Goal: Transaction & Acquisition: Purchase product/service

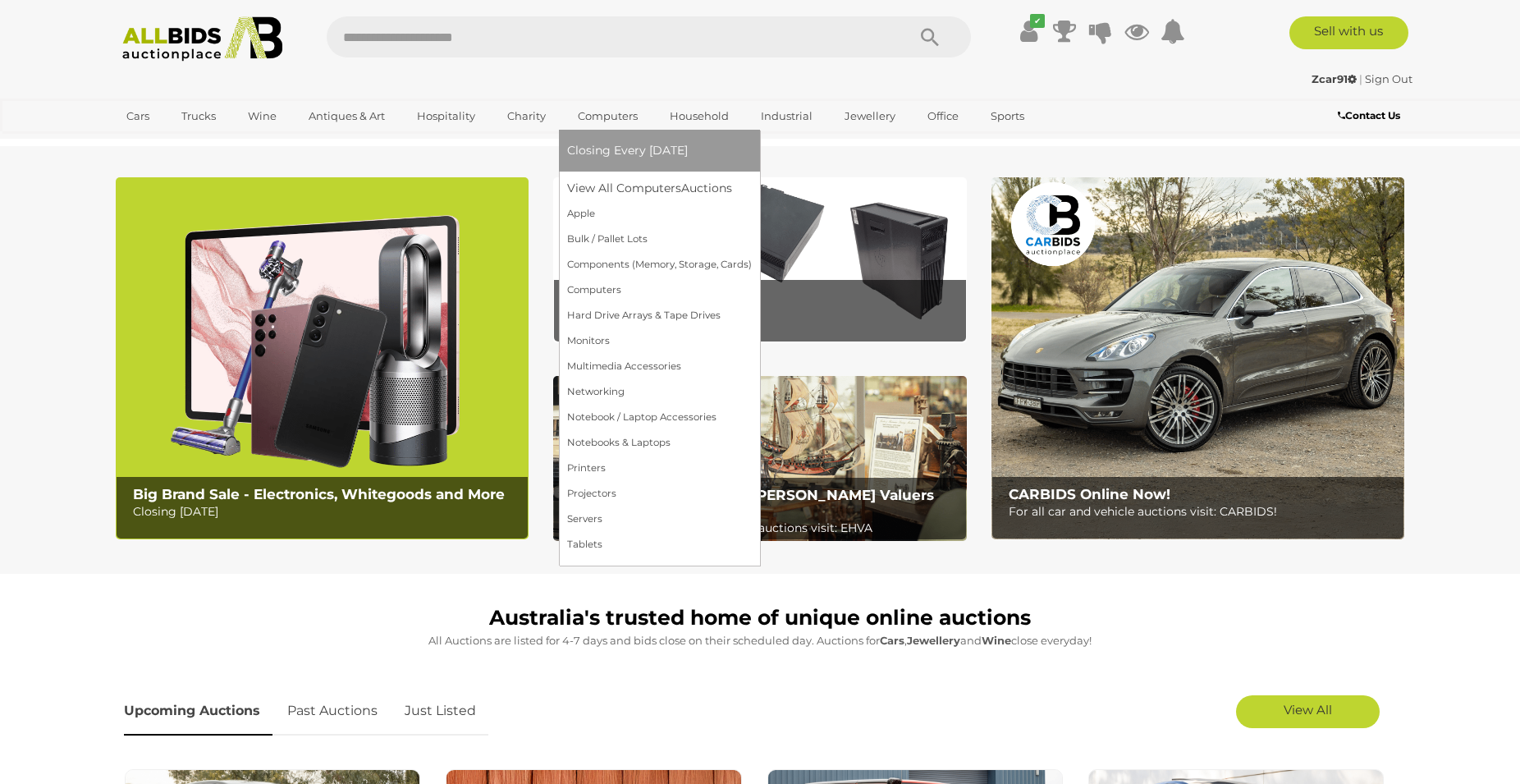
click at [597, 121] on link "Computers" at bounding box center [608, 116] width 81 height 27
click at [605, 196] on link "View All Computers Auctions" at bounding box center [660, 188] width 185 height 25
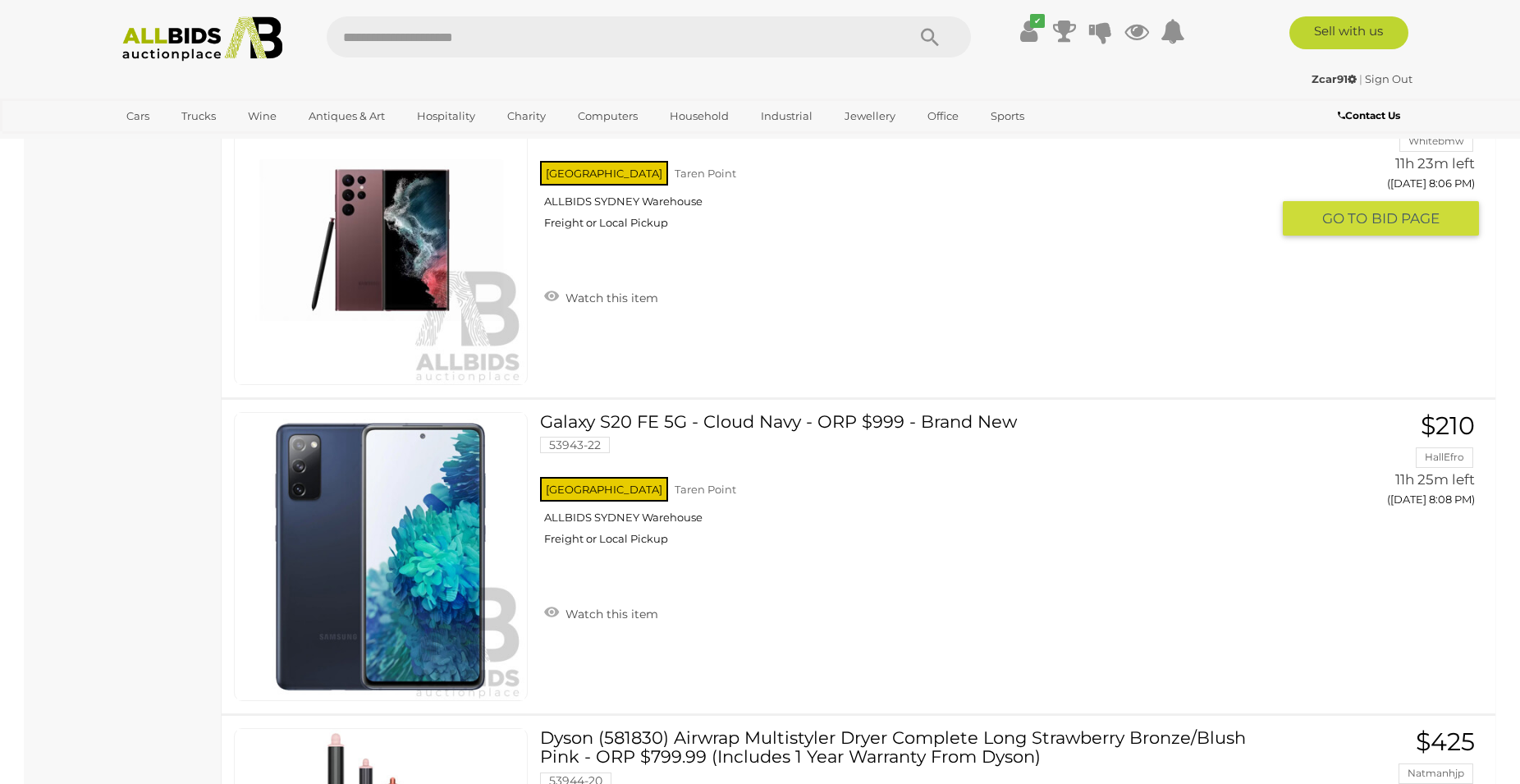
scroll to position [10461, 0]
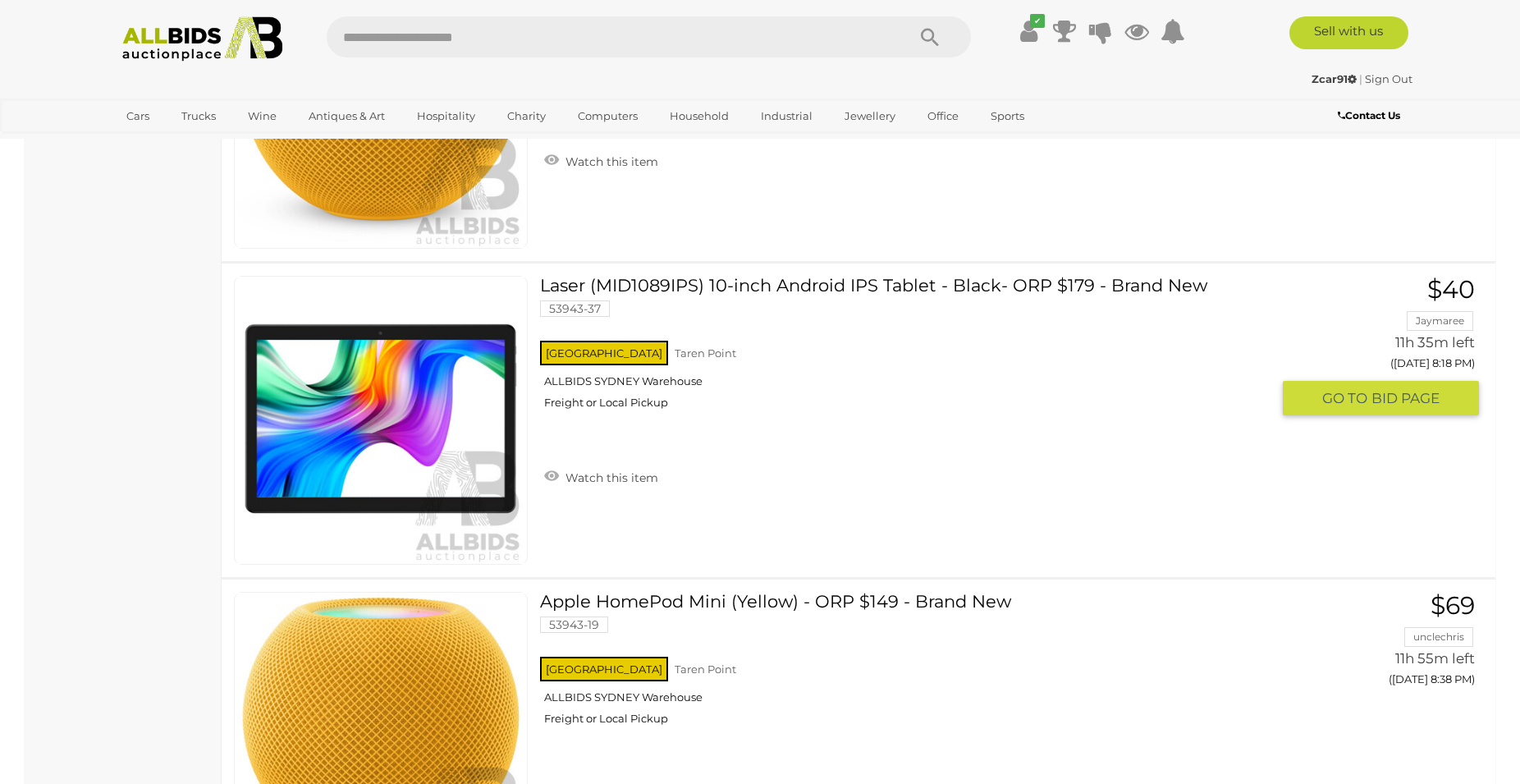
scroll to position [2343, 0]
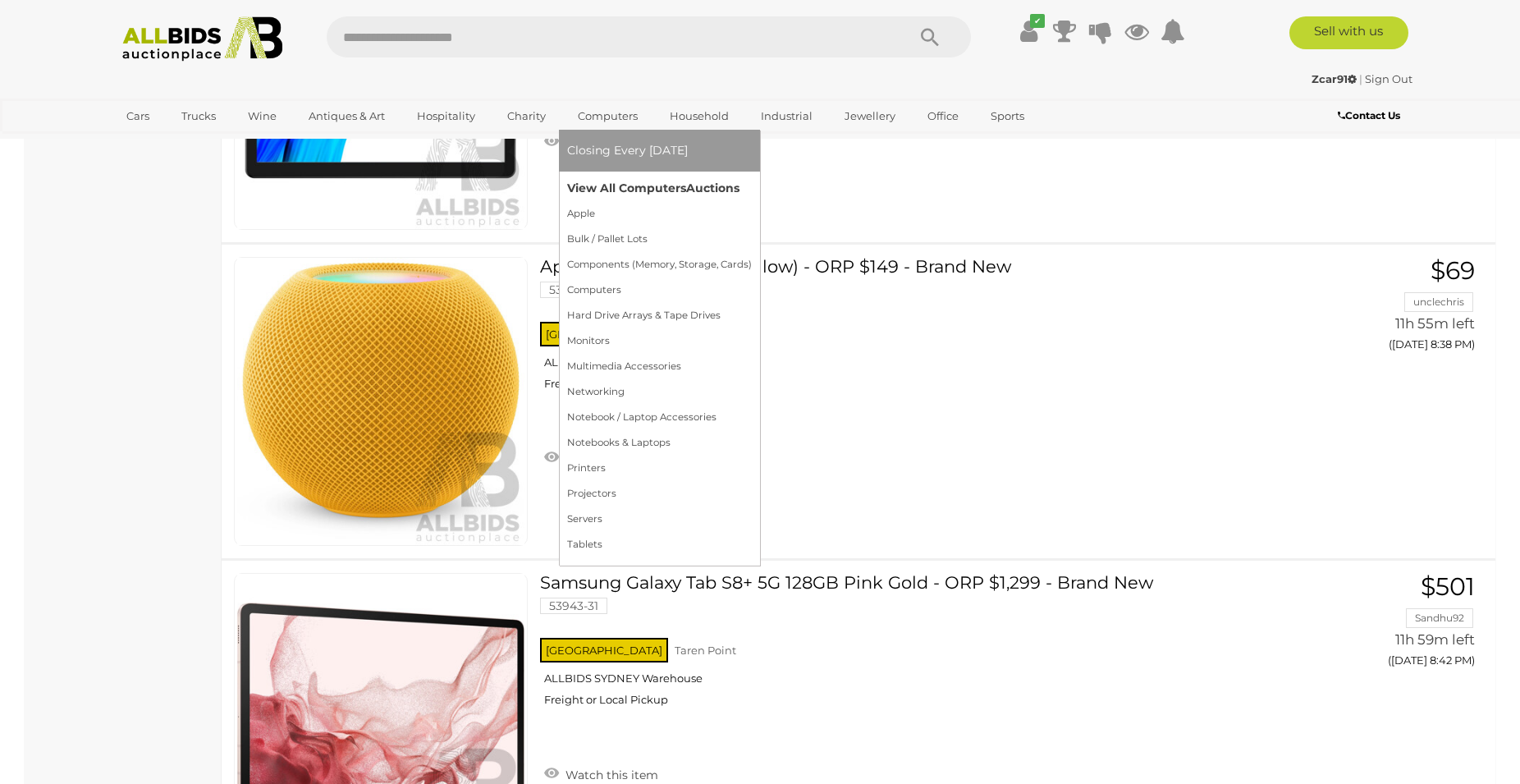
click at [614, 191] on link "View All Computers Auctions" at bounding box center [660, 188] width 185 height 25
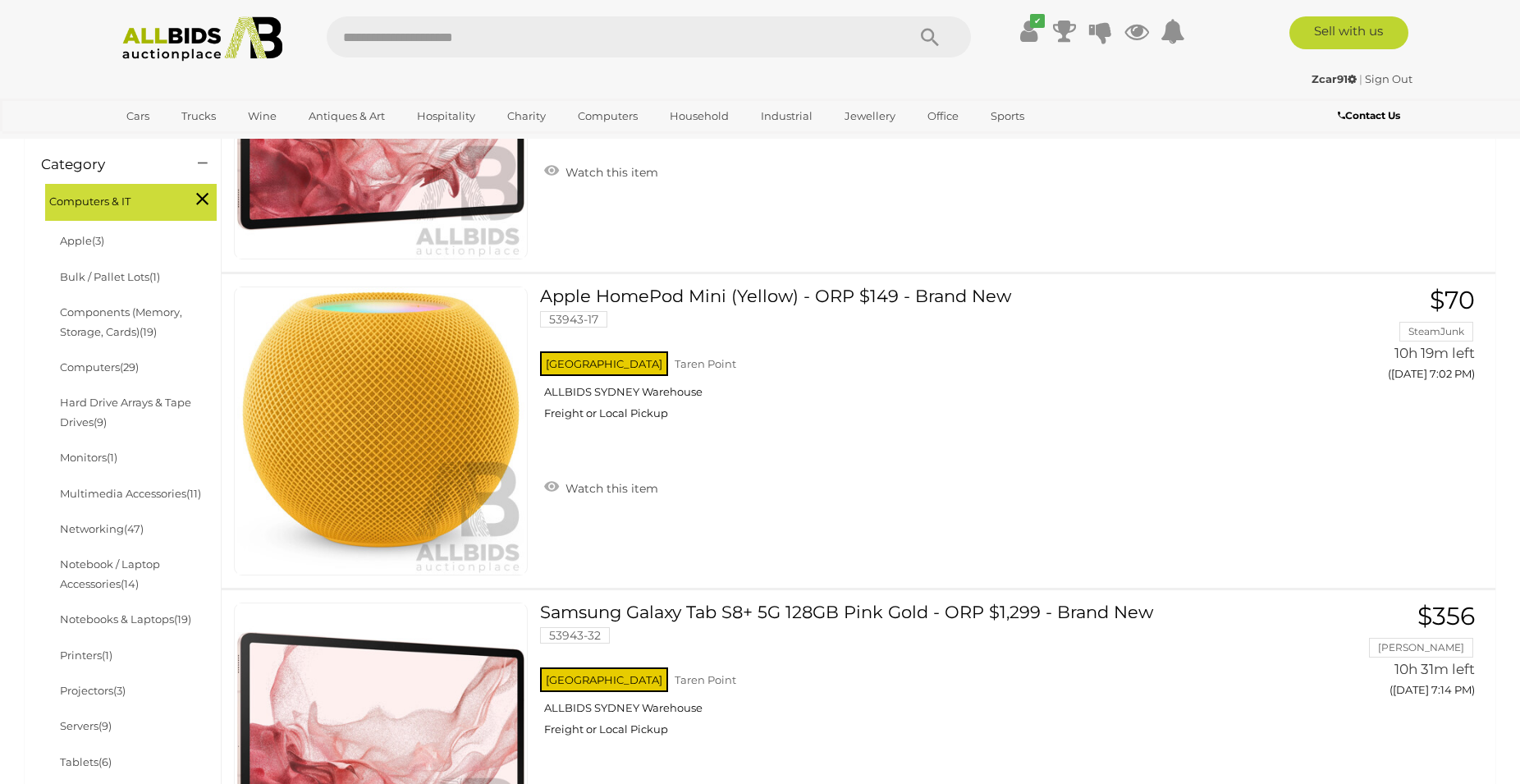
scroll to position [84, 0]
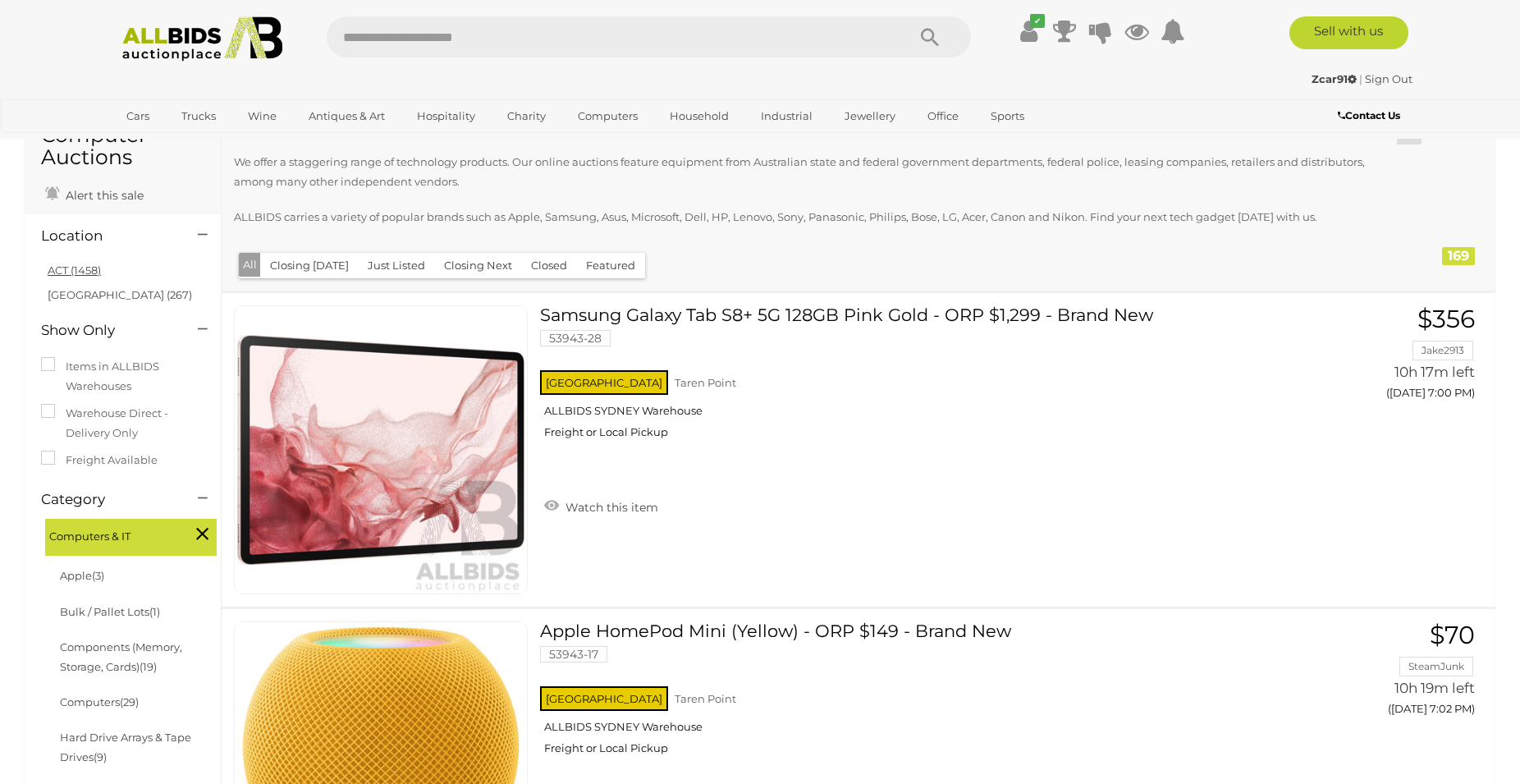
click at [83, 275] on link "ACT (1458)" at bounding box center [74, 270] width 53 height 13
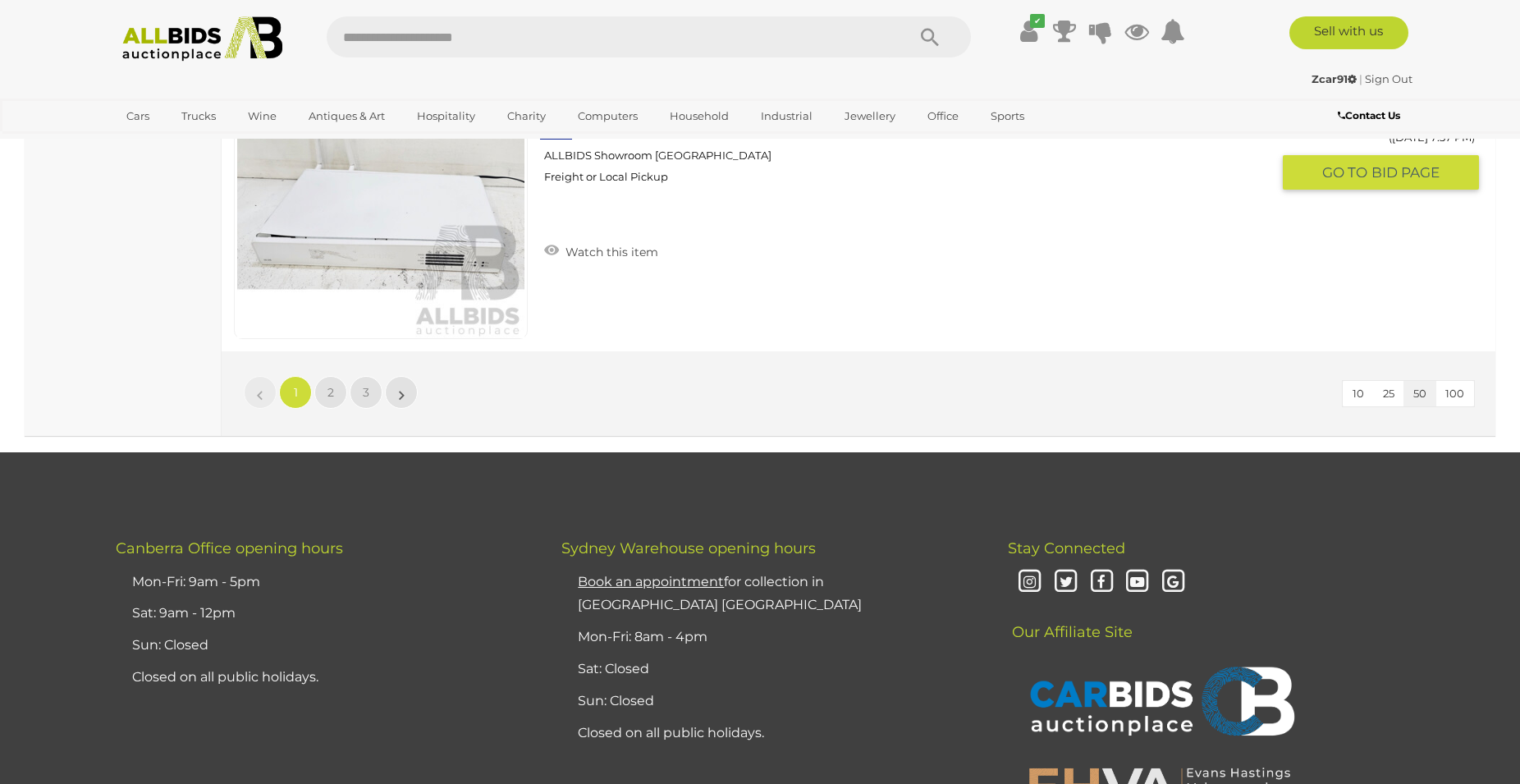
scroll to position [15901, 0]
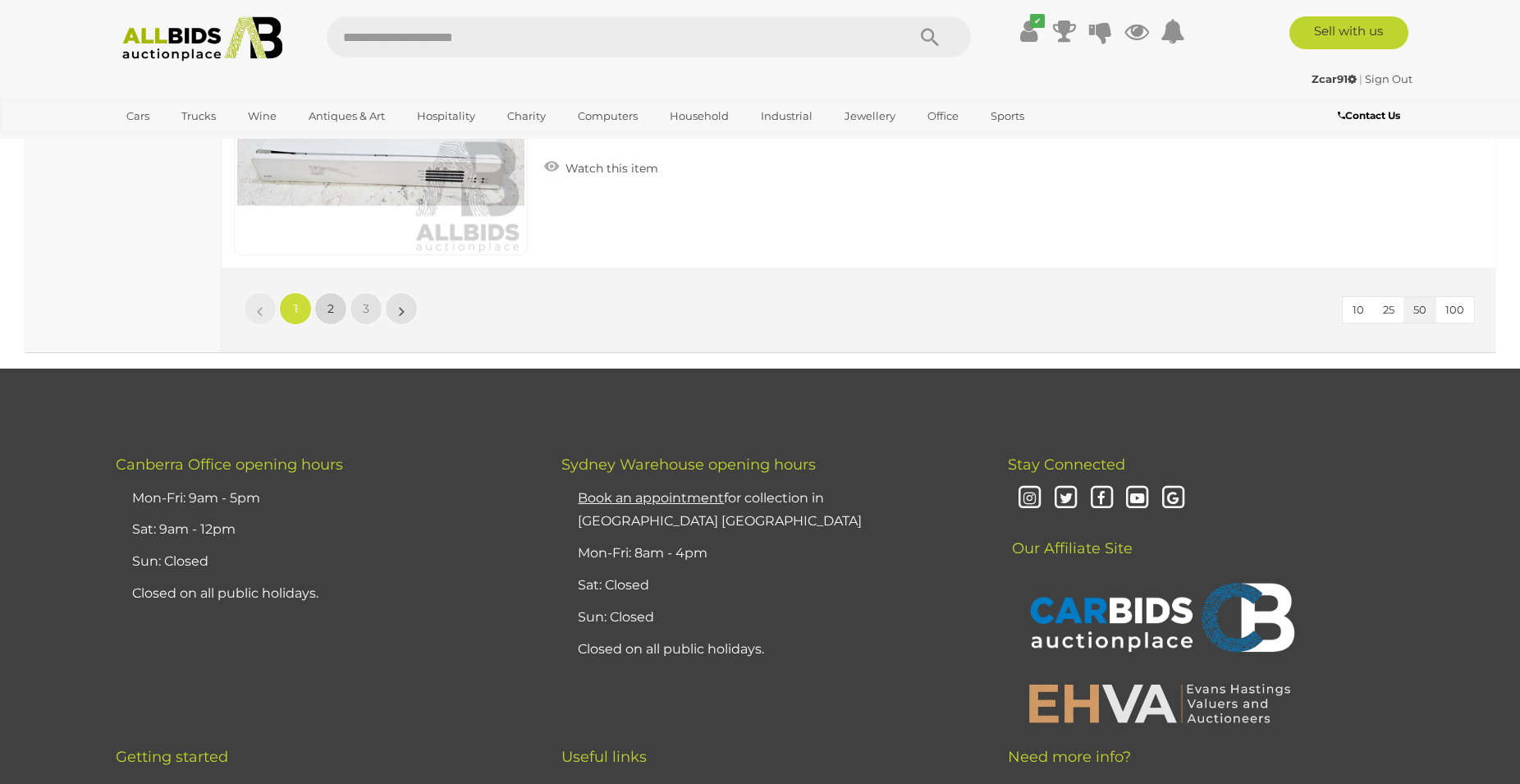
click at [338, 311] on link "2" at bounding box center [331, 308] width 33 height 33
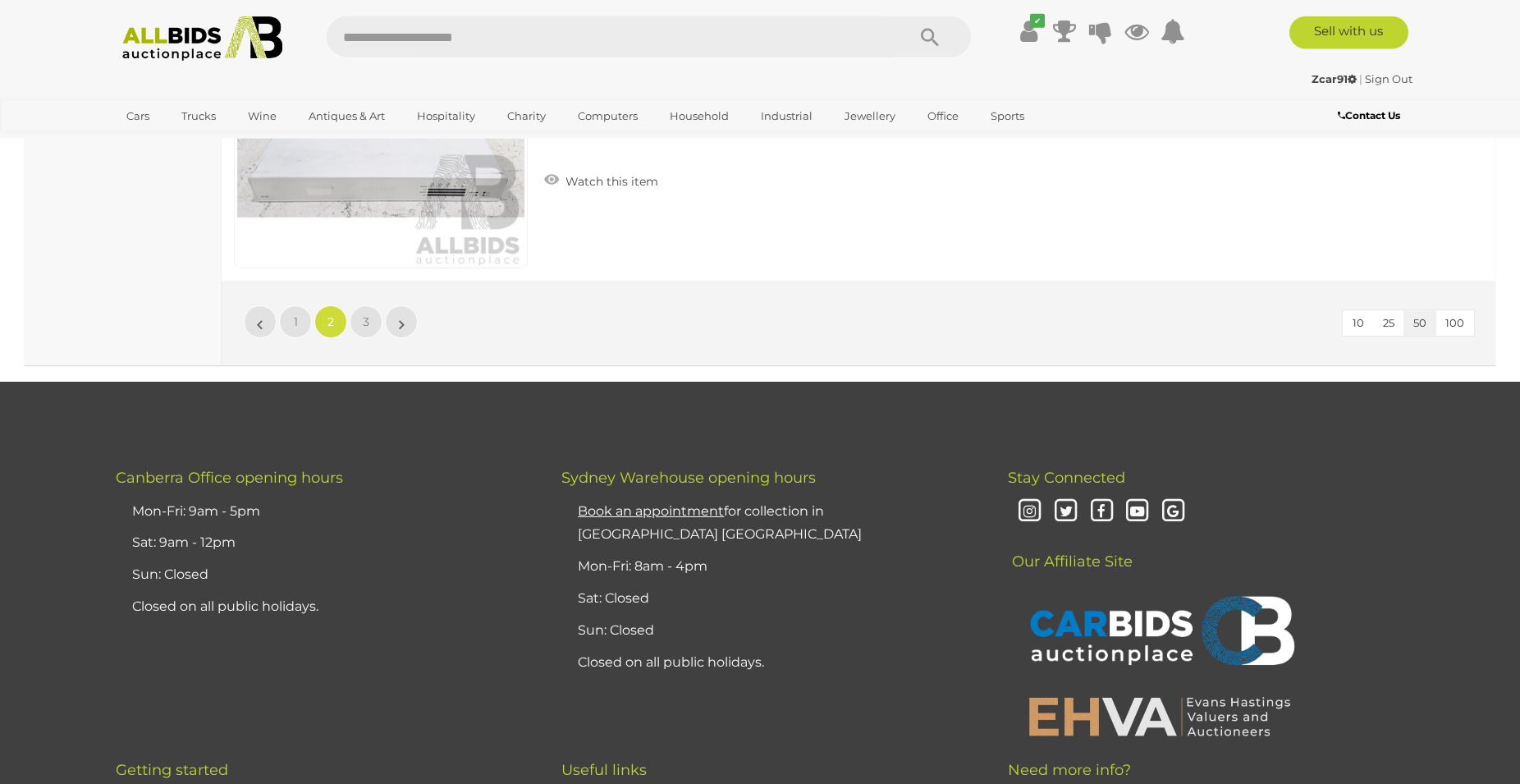
scroll to position [15860, 0]
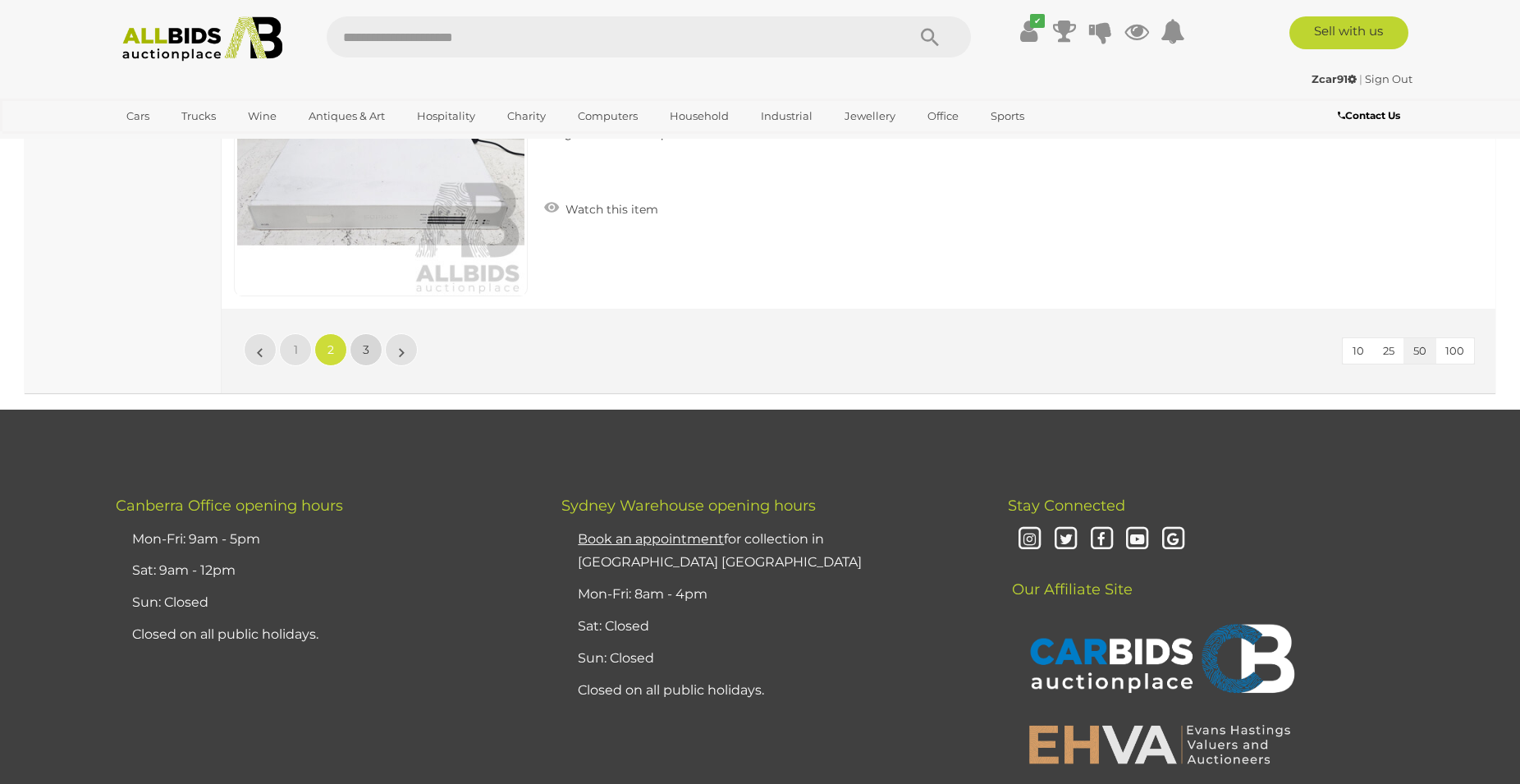
click at [368, 356] on span "3" at bounding box center [366, 350] width 7 height 15
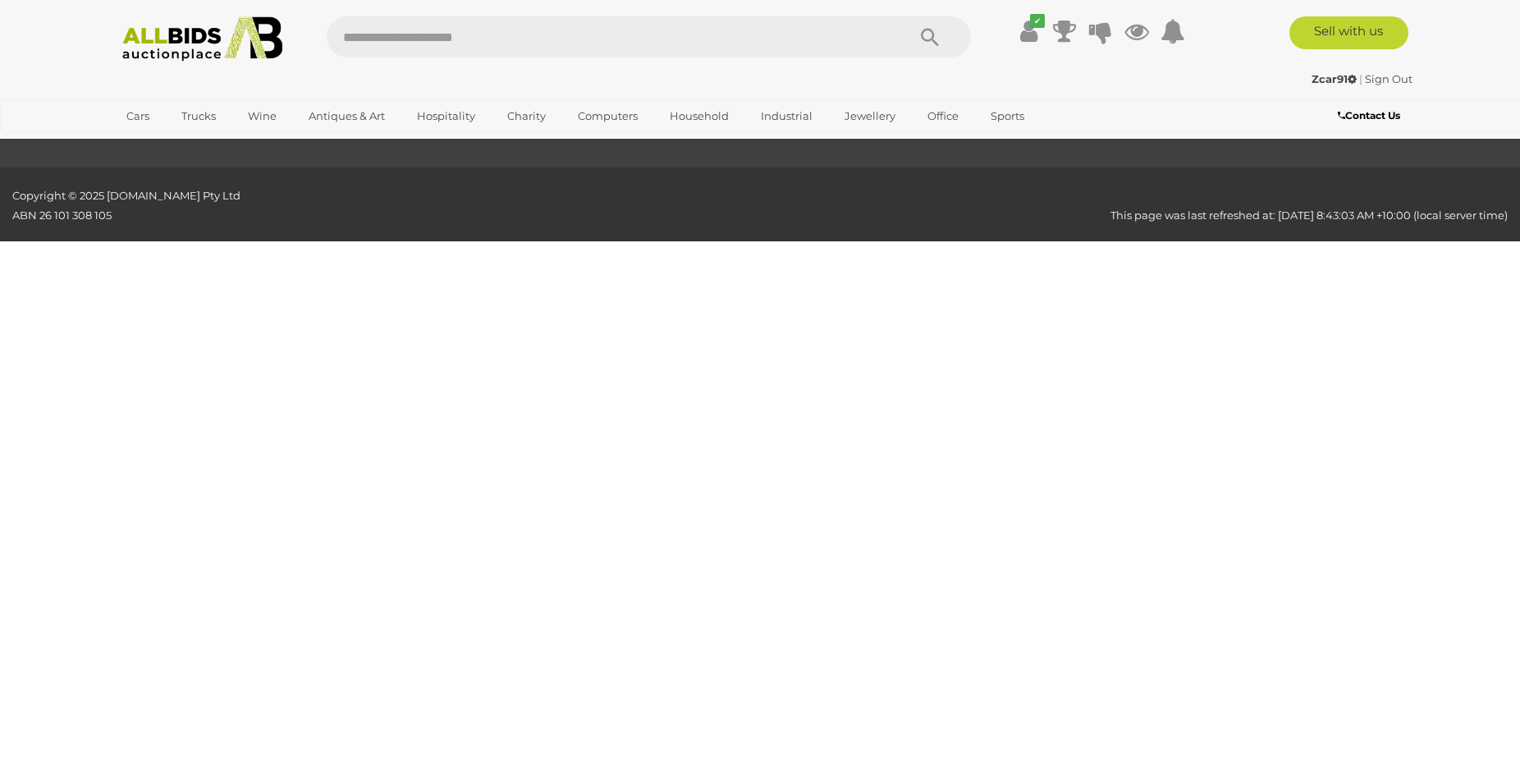
scroll to position [210, 0]
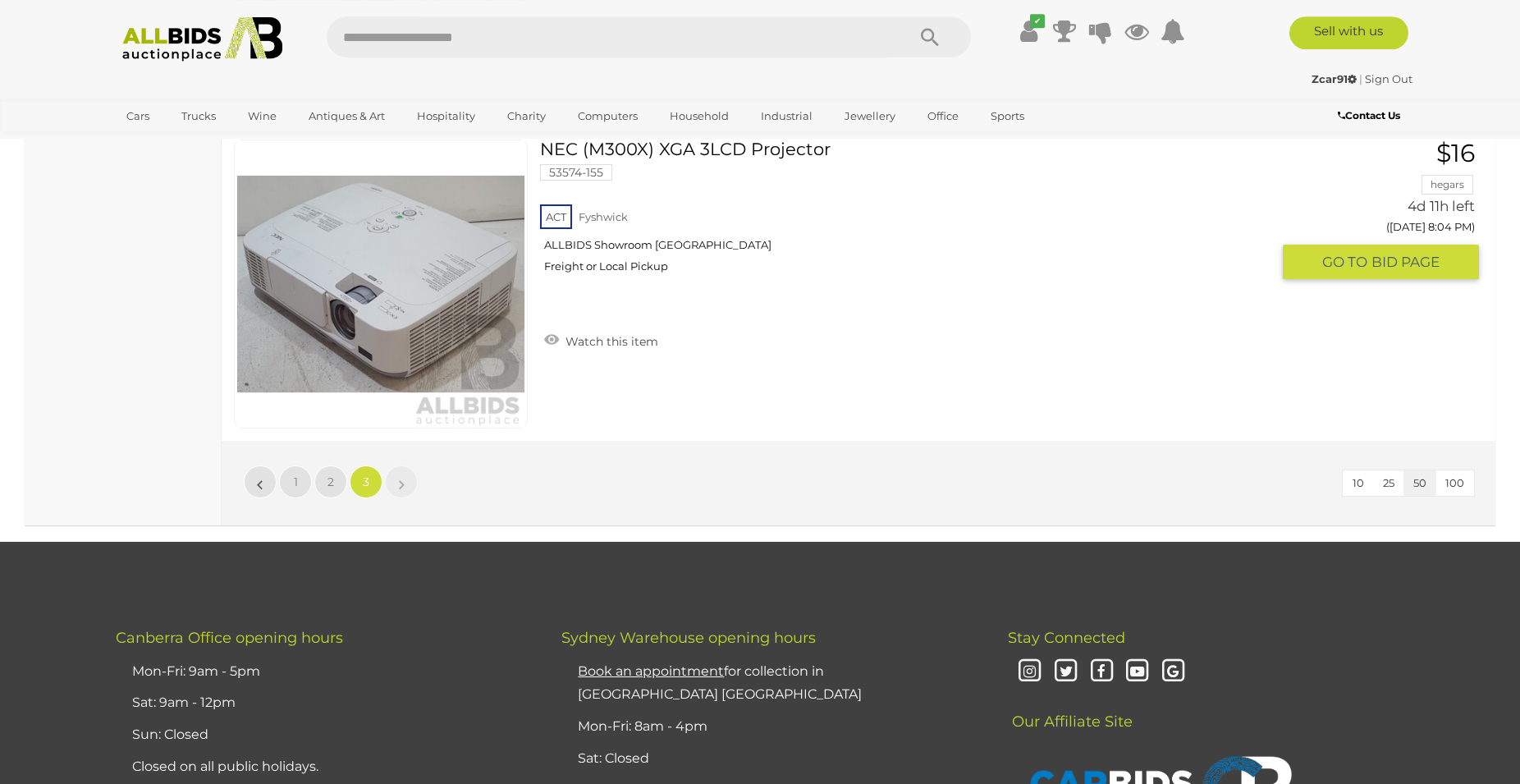
scroll to position [12261, 0]
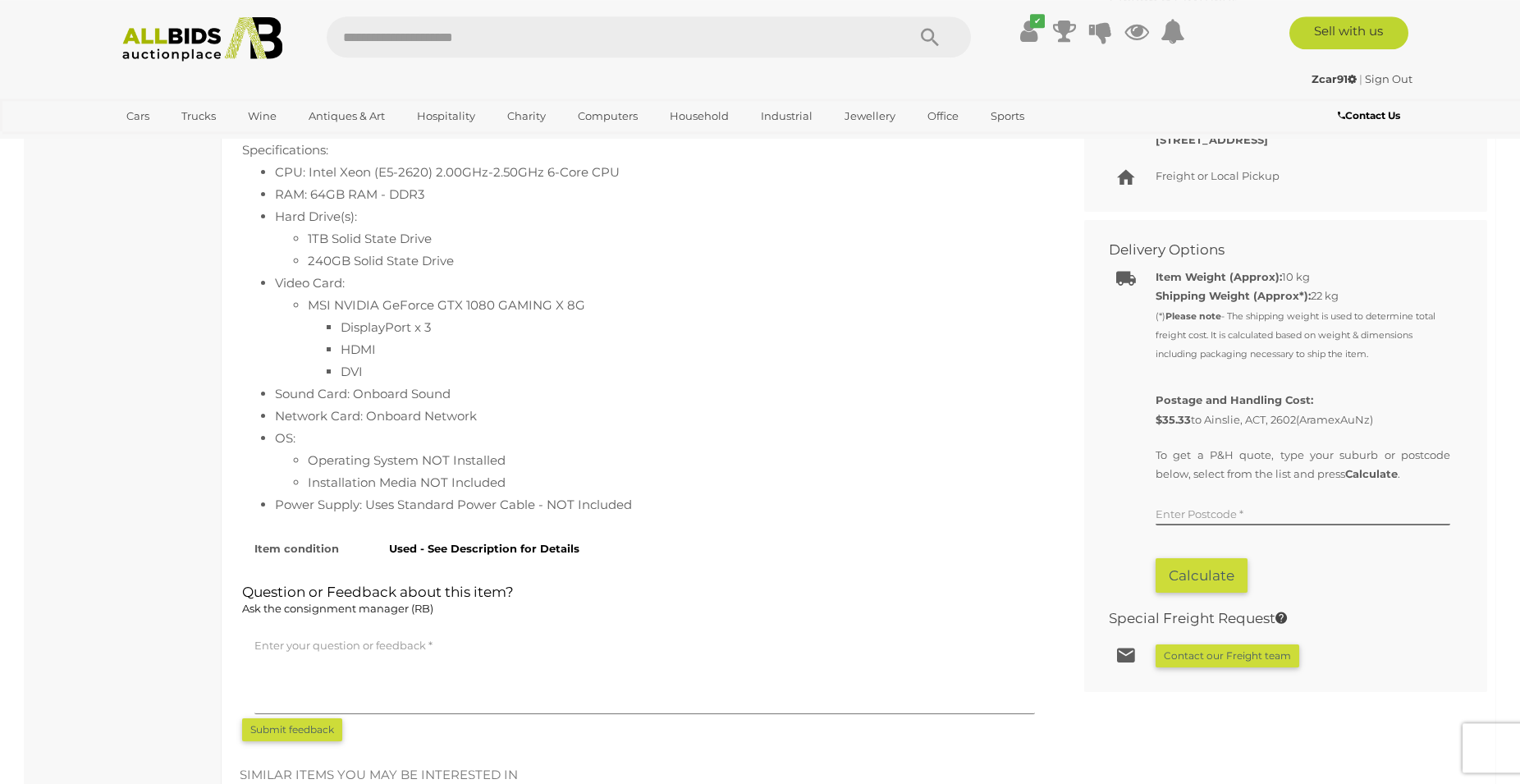
scroll to position [837, 0]
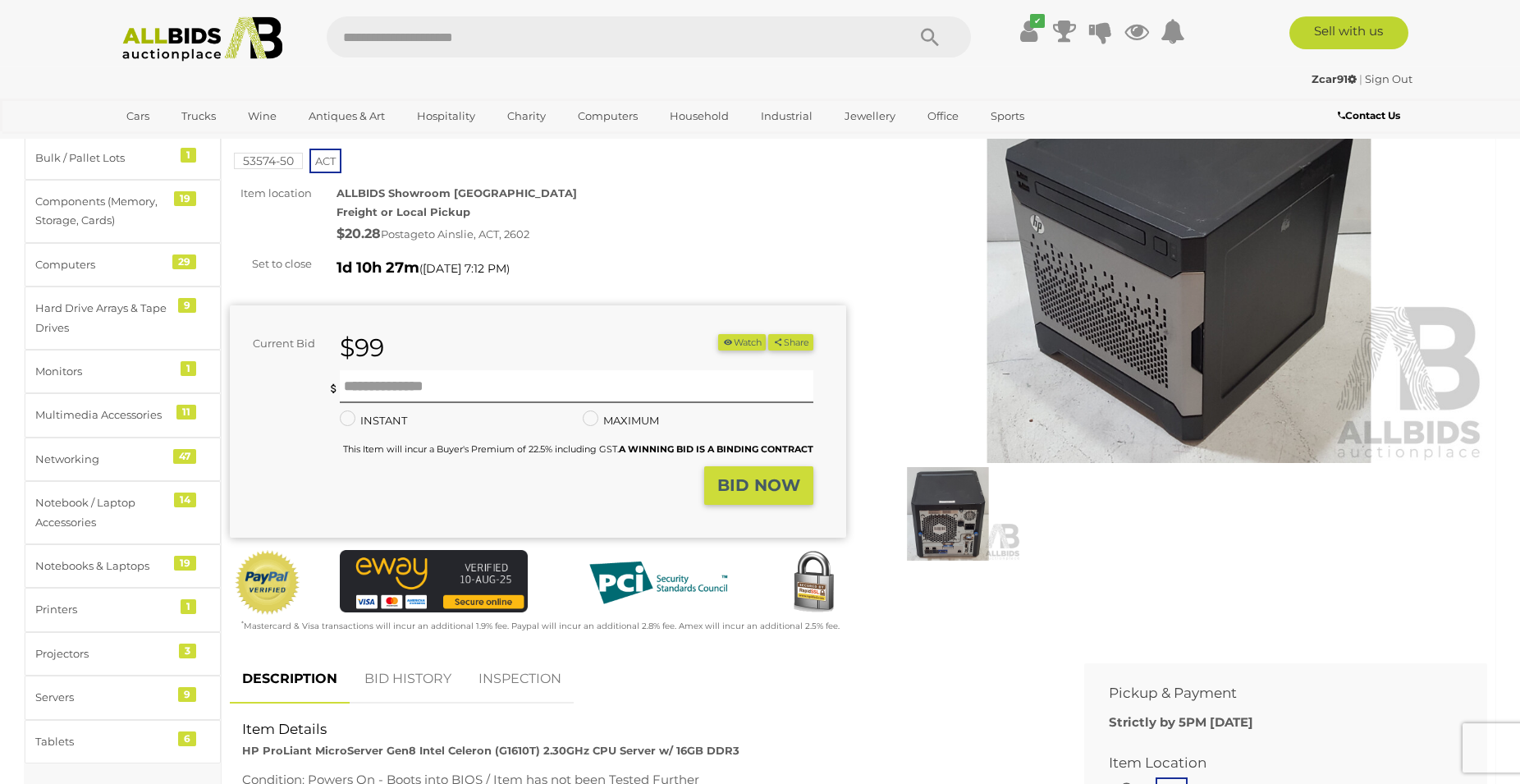
scroll to position [251, 0]
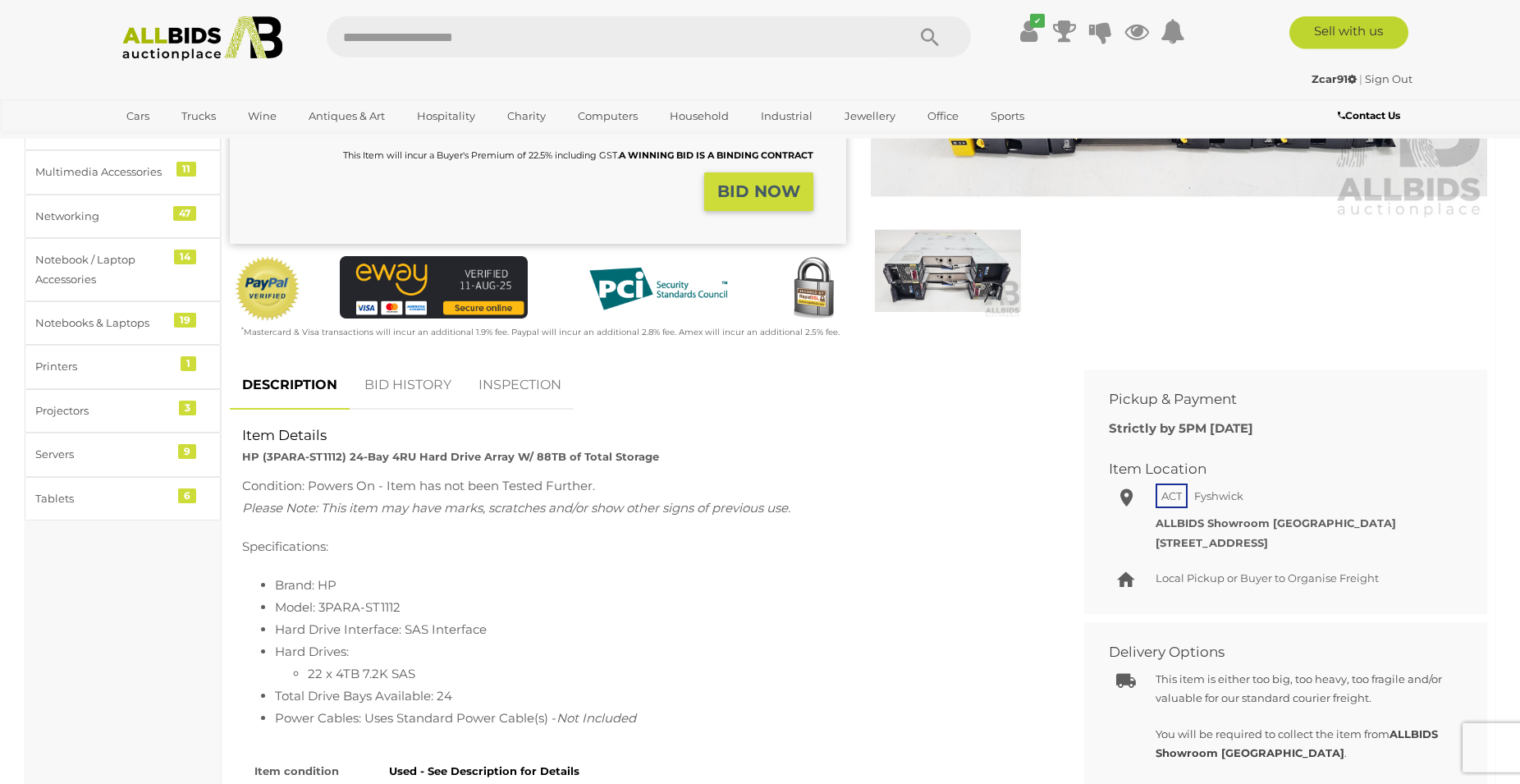
scroll to position [418, 0]
